Goal: Information Seeking & Learning: Learn about a topic

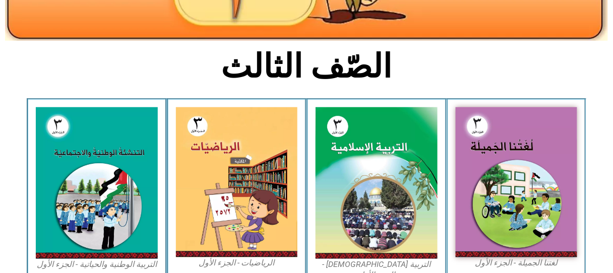
scroll to position [258, 0]
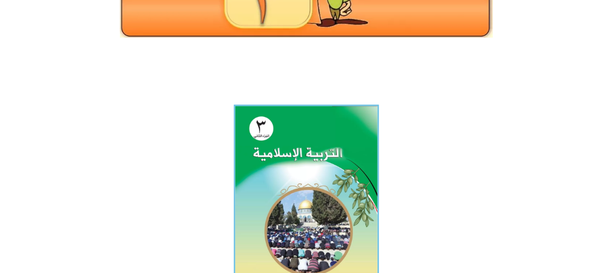
scroll to position [210, 0]
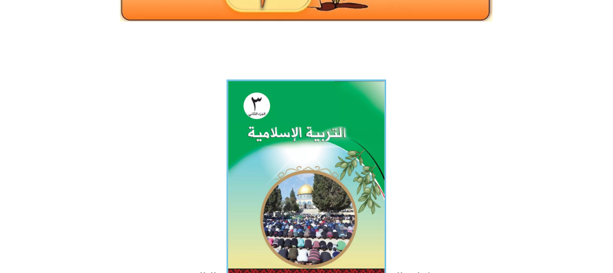
click at [347, 157] on img at bounding box center [307, 179] width 160 height 199
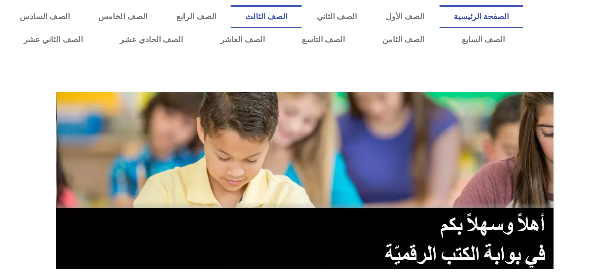
click at [303, 17] on link "الصف الثالث" at bounding box center [267, 16] width 72 height 23
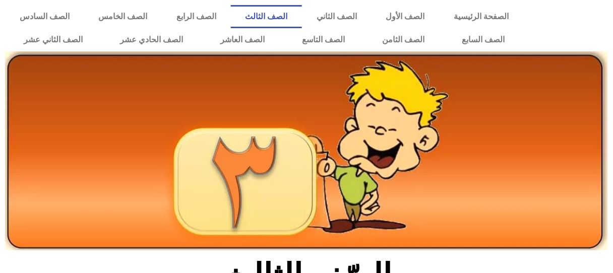
scroll to position [239, 0]
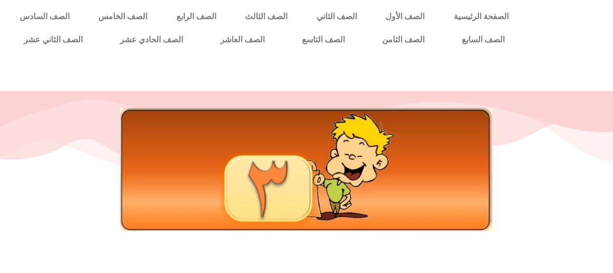
scroll to position [239, 0]
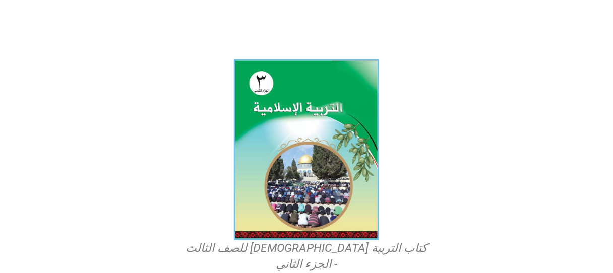
click at [348, 252] on figcaption "كتاب التربية [DEMOGRAPHIC_DATA] للصف الثالث - الجزء الثاني" at bounding box center [307, 257] width 242 height 32
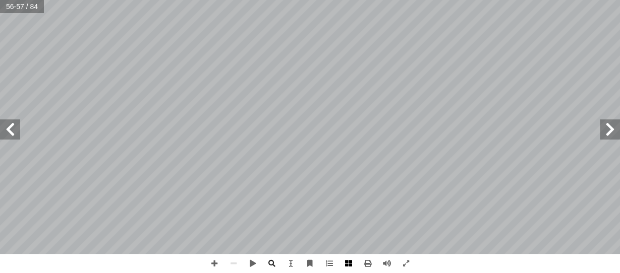
click at [351, 263] on span at bounding box center [348, 263] width 19 height 19
click at [345, 262] on span at bounding box center [348, 263] width 19 height 19
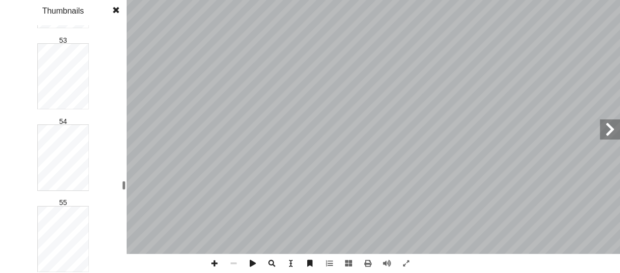
click at [121, 184] on div "1 2 3 4 5 6 7 8 9 10 11 12 13 14 15 16 17 18 19 20 21 22 23 24 25 26 27 28 29 3…" at bounding box center [63, 149] width 126 height 248
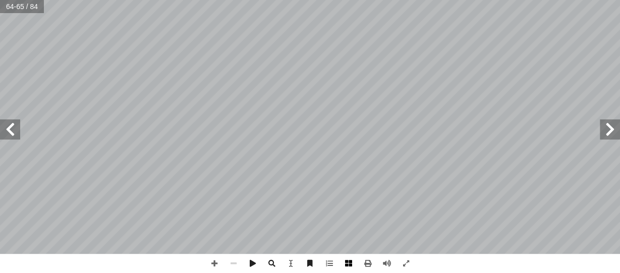
click at [350, 262] on span at bounding box center [348, 263] width 19 height 19
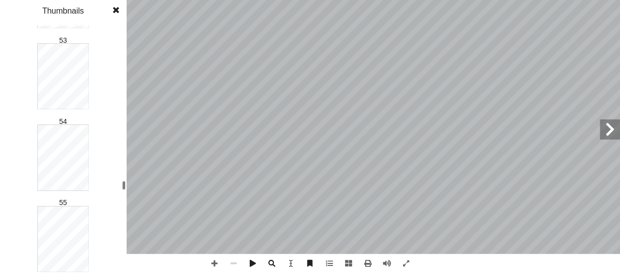
click at [125, 41] on div at bounding box center [124, 149] width 4 height 246
click at [145, 175] on div "6 ٠ : ُ جيب أ ا . ِ ر ْ د َ الق َ ة َ ل ْ ي َ ل ِ ض ْ ر أ لى ال� ِ إ ا ِ ار َ ر…" at bounding box center [310, 136] width 620 height 273
click at [105, 50] on div "1 2 3 4 5 6 7 8 9 10 11 12 13 14 15 16 17 18 19 20 21 22 23 24 25 26 27 28 29 3…" at bounding box center [63, 149] width 126 height 248
click at [118, 20] on div "1 2 3 4 5 6 7 8 9 10 11 12 13 14 15 16 17 18 19 20 21 22 23 24 25 26 27 28 29 3…" at bounding box center [63, 136] width 126 height 273
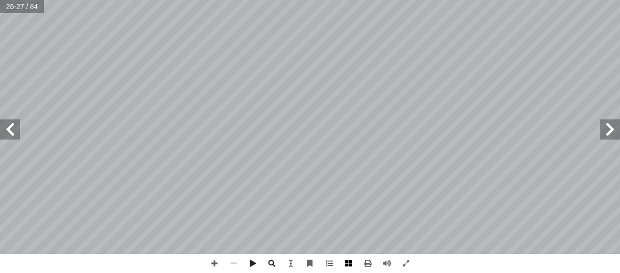
click at [351, 260] on span at bounding box center [348, 263] width 19 height 19
click at [344, 264] on span at bounding box center [348, 263] width 19 height 19
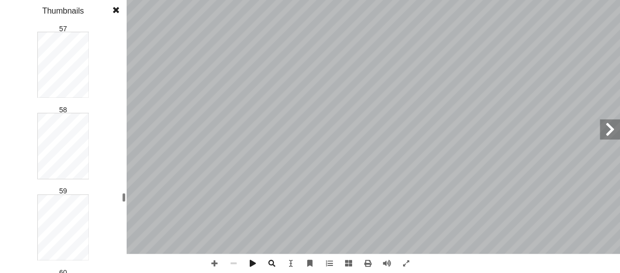
click at [119, 199] on div "1 2 3 4 5 6 7 8 9 10 11 12 13 14 15 16 17 18 19 20 21 22 23 24 25 26 27 28 29 3…" at bounding box center [63, 149] width 126 height 248
click at [125, 236] on div at bounding box center [124, 237] width 4 height 9
